Goal: Information Seeking & Learning: Find specific fact

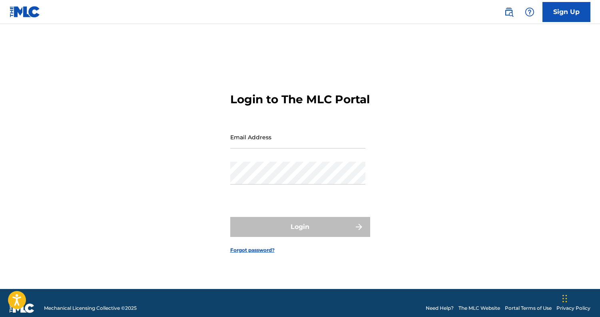
click at [510, 14] on img at bounding box center [509, 12] width 10 height 10
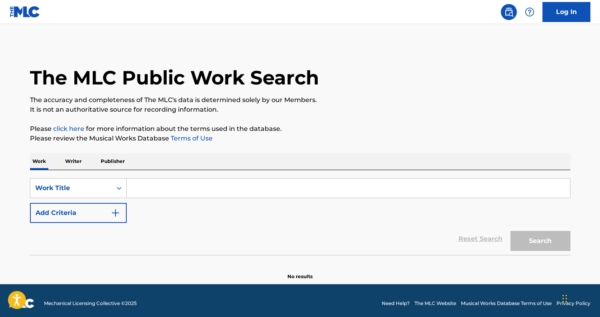
click at [199, 187] on input "Search Form" at bounding box center [348, 187] width 443 height 19
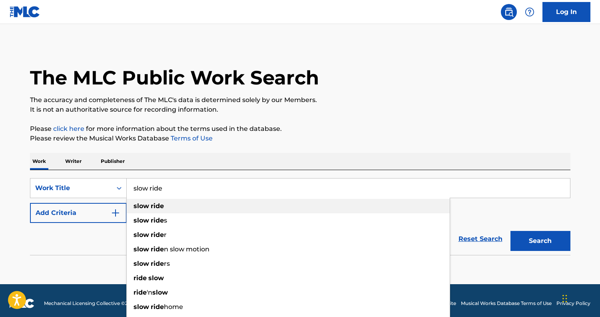
type input "slow ride"
click at [143, 208] on strong "slow" at bounding box center [142, 206] width 16 height 8
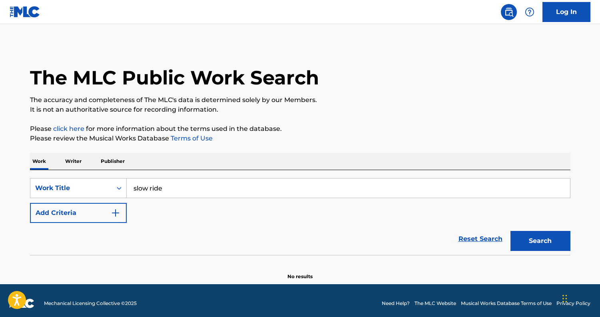
click at [564, 243] on button "Search" at bounding box center [540, 241] width 60 height 20
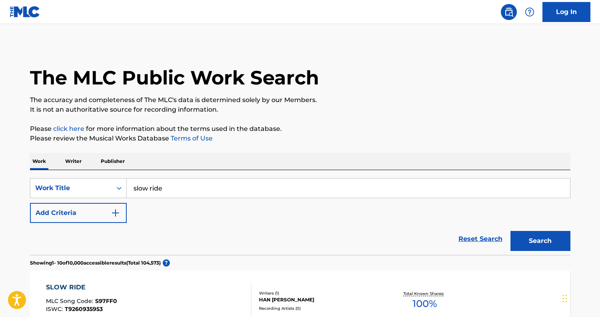
click at [83, 218] on button "Add Criteria" at bounding box center [78, 213] width 97 height 20
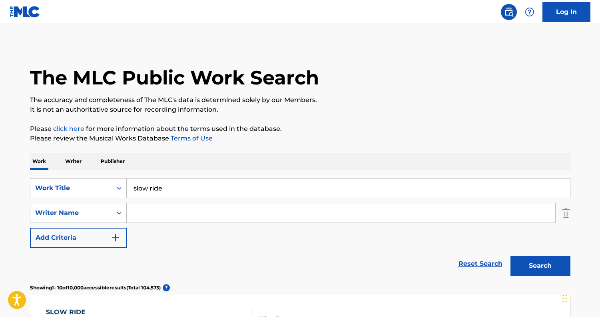
click at [170, 217] on input "Search Form" at bounding box center [341, 212] width 428 height 19
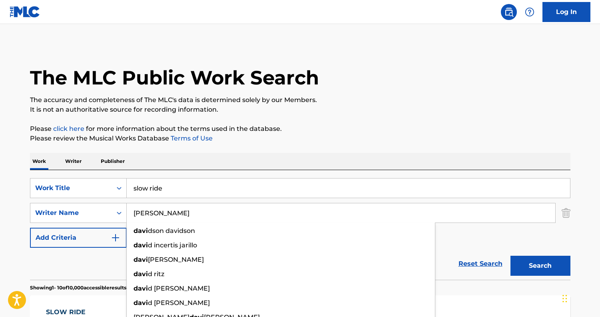
click at [540, 265] on button "Search" at bounding box center [540, 265] width 60 height 20
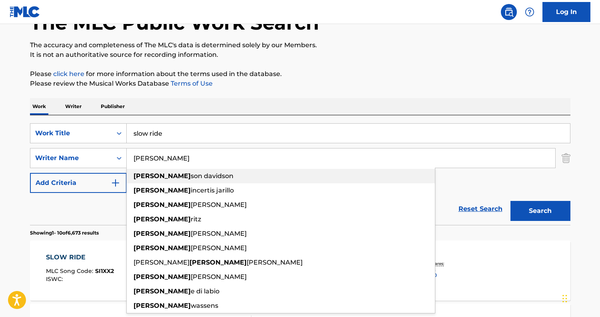
scroll to position [58, 0]
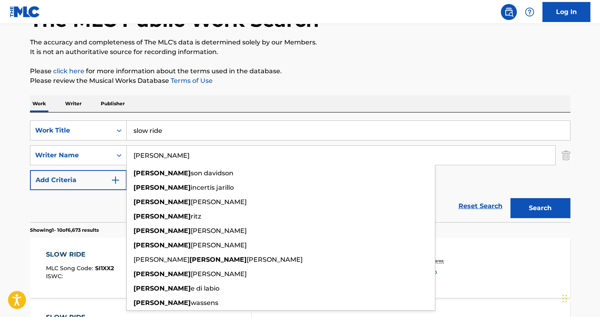
type input "David"
click at [97, 193] on div "Reset Search Search" at bounding box center [300, 206] width 540 height 32
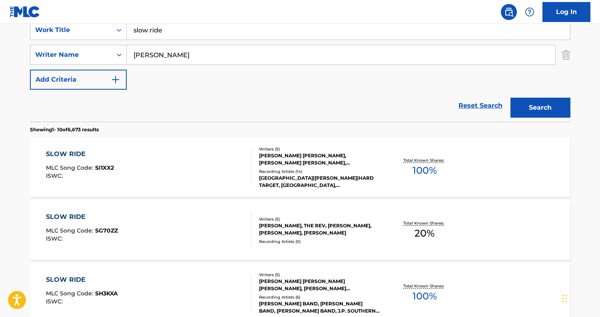
scroll to position [150, 0]
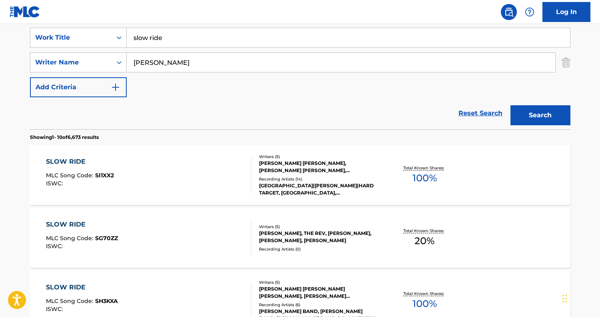
click at [157, 184] on div "SLOW RIDE MLC Song Code : SI1XX2 ISWC :" at bounding box center [148, 175] width 205 height 36
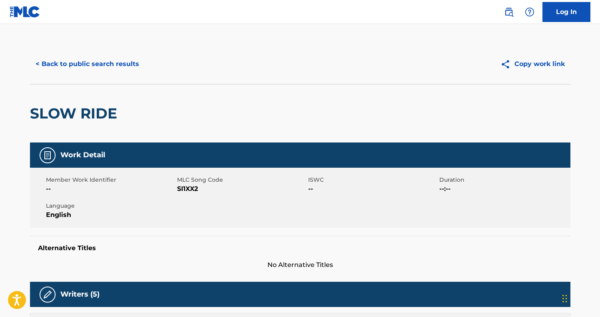
click at [89, 62] on button "< Back to public search results" at bounding box center [87, 64] width 115 height 20
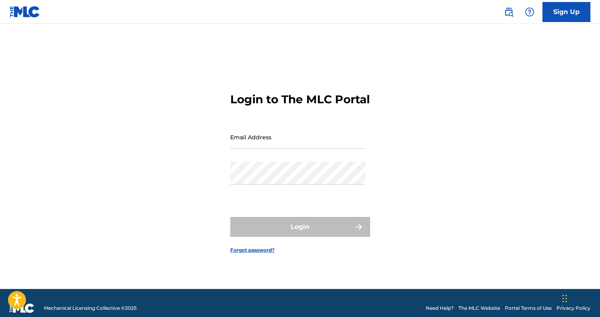
click at [512, 12] on img at bounding box center [509, 12] width 10 height 10
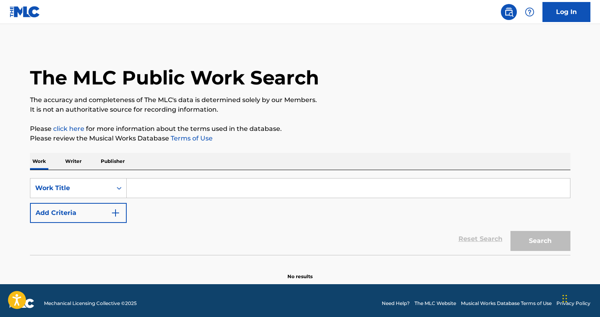
click at [173, 188] on input "Search Form" at bounding box center [348, 187] width 443 height 19
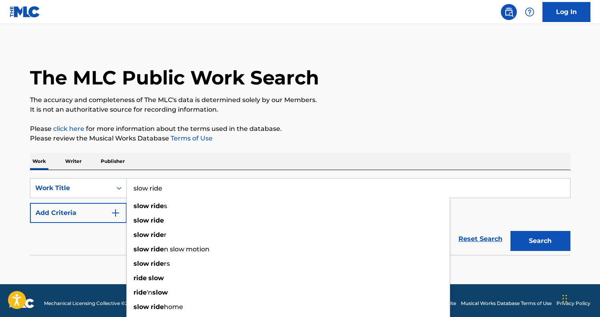
type input "slow ride"
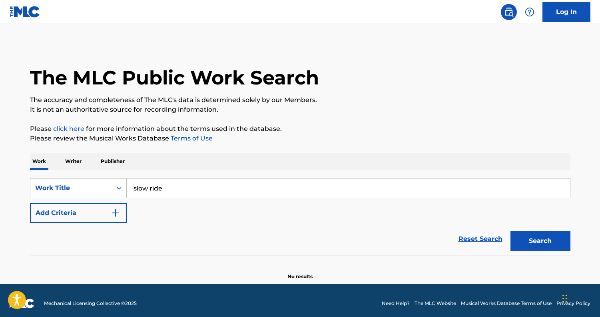
click at [92, 245] on div "Reset Search Search" at bounding box center [300, 239] width 540 height 32
click at [91, 224] on div "Reset Search Search" at bounding box center [300, 239] width 540 height 32
click at [84, 218] on button "Add Criteria" at bounding box center [78, 213] width 97 height 20
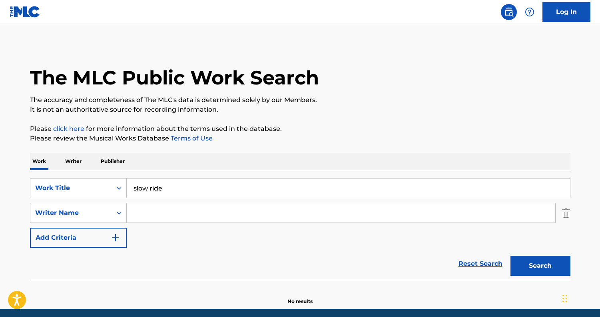
click at [168, 209] on input "Search Form" at bounding box center [341, 212] width 428 height 19
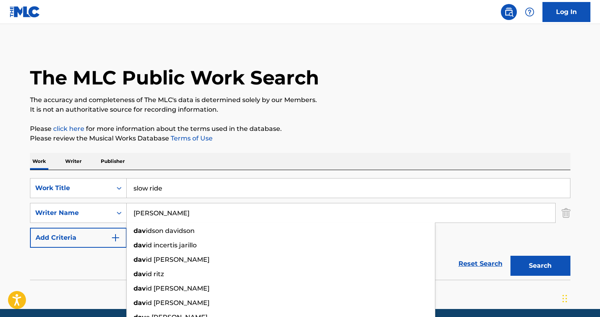
click at [540, 265] on button "Search" at bounding box center [540, 265] width 60 height 20
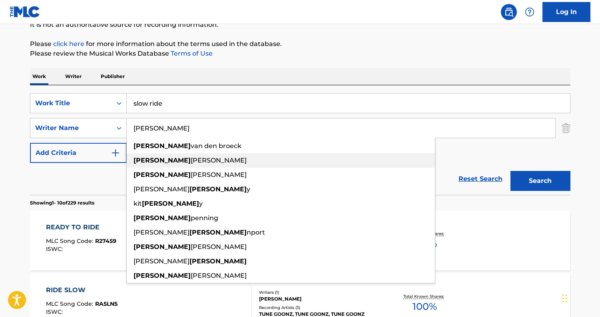
scroll to position [94, 0]
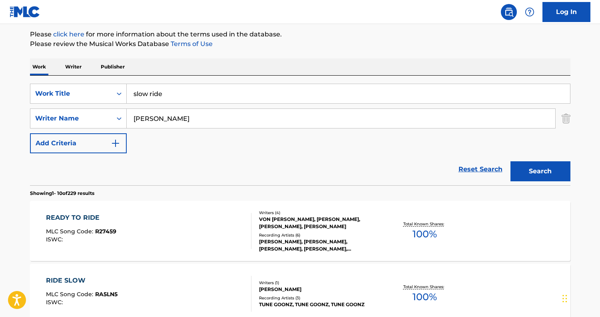
click at [106, 165] on div "Reset Search Search" at bounding box center [300, 169] width 540 height 32
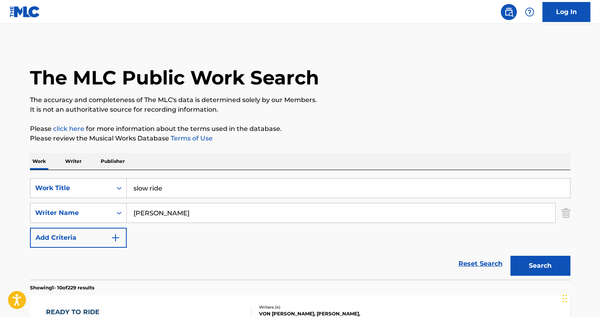
scroll to position [0, 0]
click at [176, 214] on input "[PERSON_NAME]" at bounding box center [341, 212] width 428 height 19
drag, startPoint x: 176, startPoint y: 216, endPoint x: 167, endPoint y: 233, distance: 19.3
click at [154, 211] on input "[PERSON_NAME]" at bounding box center [341, 212] width 428 height 19
click at [540, 265] on button "Search" at bounding box center [540, 265] width 60 height 20
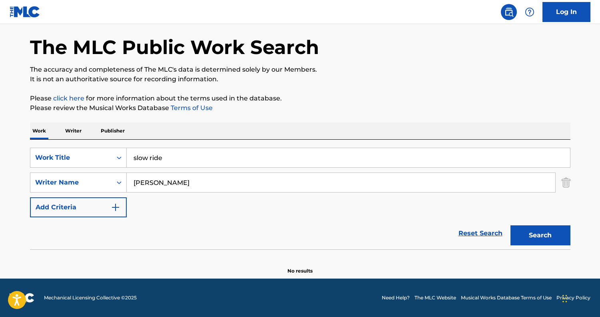
scroll to position [30, 0]
click at [195, 182] on input "[PERSON_NAME]" at bounding box center [341, 182] width 428 height 19
type input "D"
